Goal: Book appointment/travel/reservation

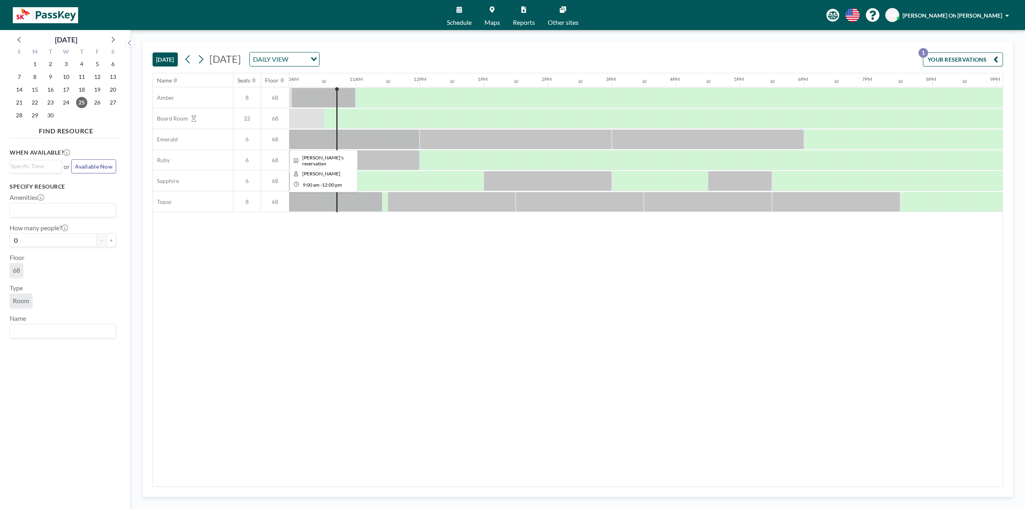
scroll to position [0, 641]
click at [362, 96] on div at bounding box center [369, 98] width 32 height 20
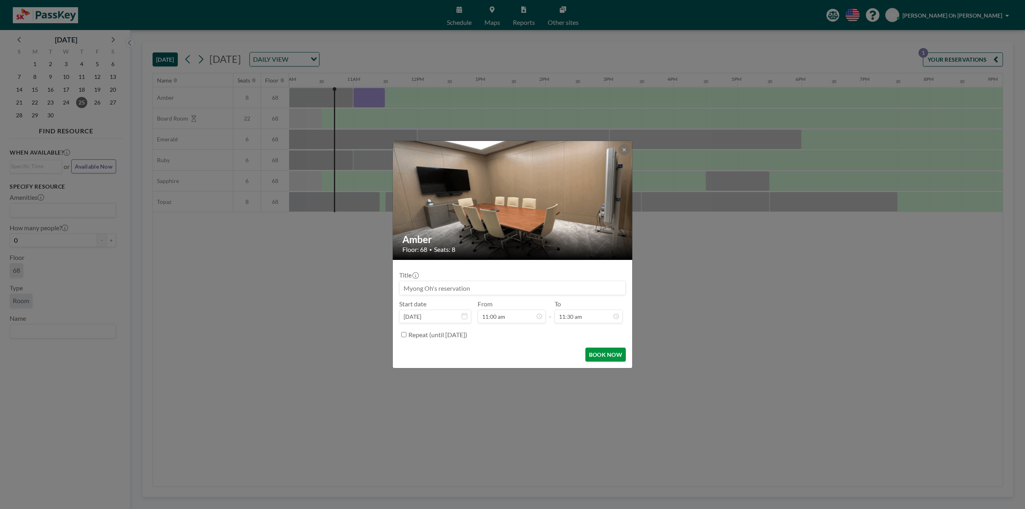
click at [597, 354] on button "BOOK NOW" at bounding box center [605, 354] width 40 height 14
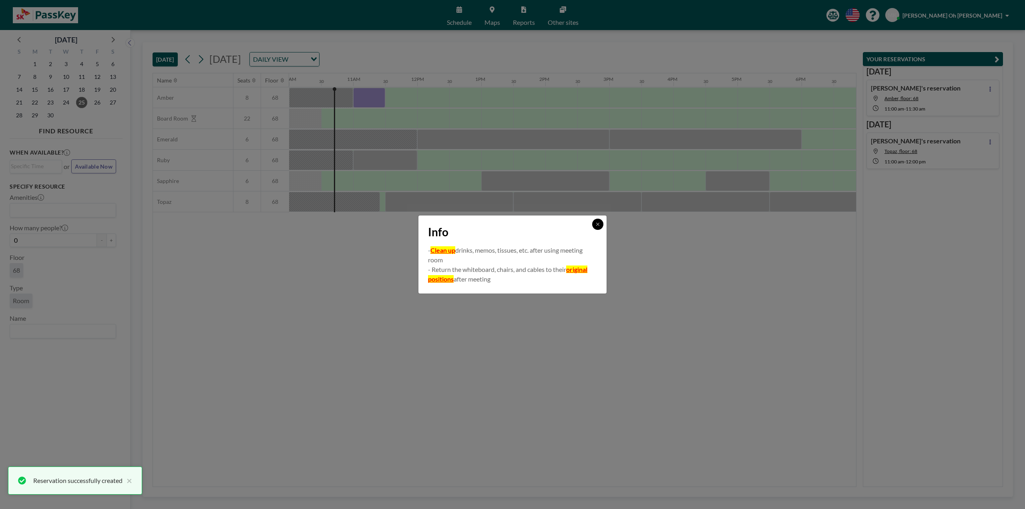
click at [595, 227] on button at bounding box center [597, 224] width 11 height 11
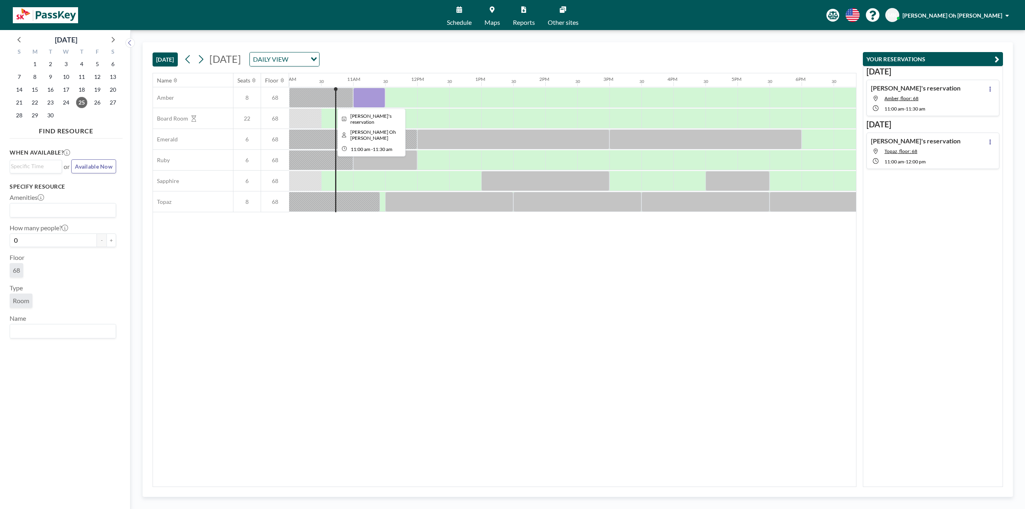
click at [381, 97] on div at bounding box center [369, 98] width 32 height 20
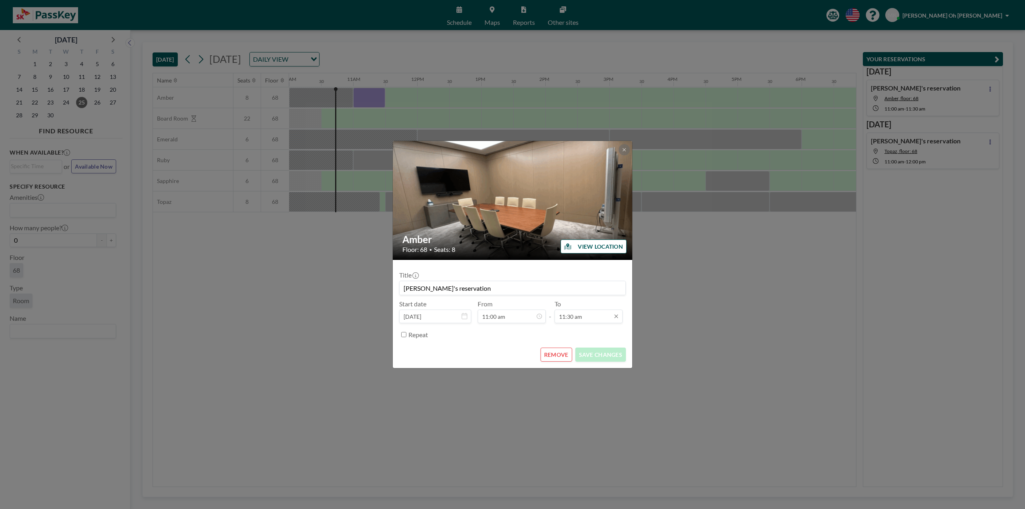
scroll to position [328, 0]
click at [580, 323] on div "Title [PERSON_NAME]'s reservation Start date [DATE] From 11:00 am - To 11:30 am…" at bounding box center [512, 303] width 227 height 75
click at [582, 320] on input "11:30 am" at bounding box center [588, 316] width 68 height 14
click at [556, 243] on div "12:00 pm" at bounding box center [579, 240] width 94 height 14
type input "12:00 pm"
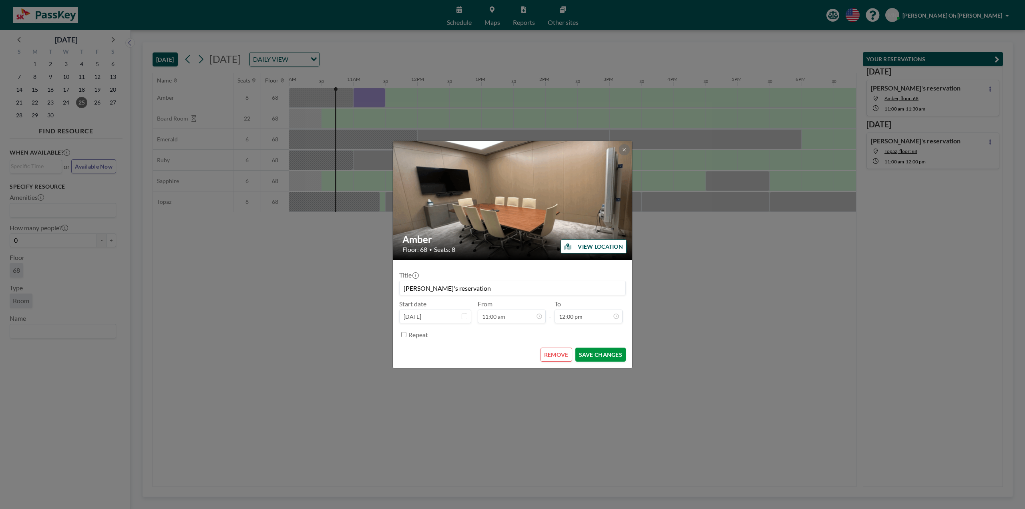
scroll to position [0, 0]
click at [584, 355] on button "SAVE CHANGES" at bounding box center [600, 354] width 50 height 14
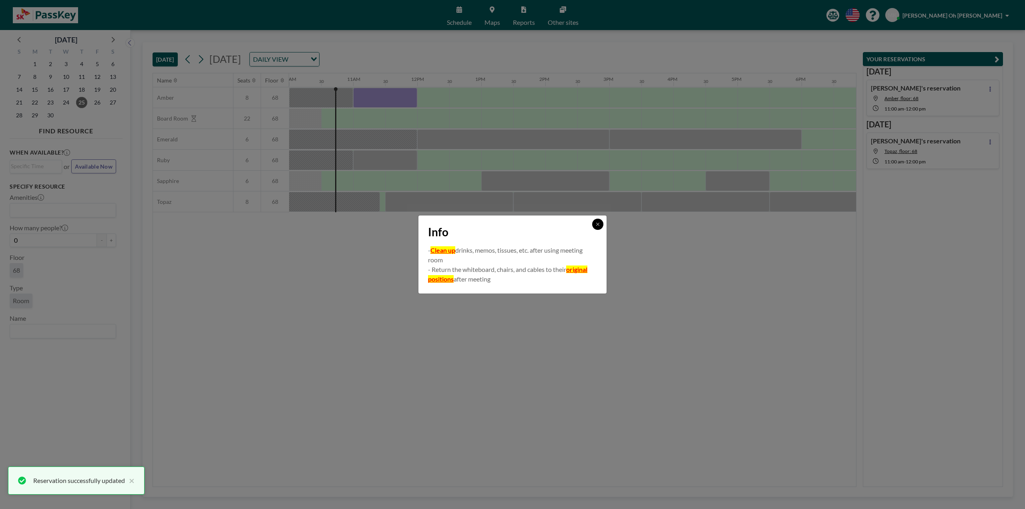
click at [597, 225] on icon at bounding box center [597, 224] width 5 height 5
